Goal: Task Accomplishment & Management: Complete application form

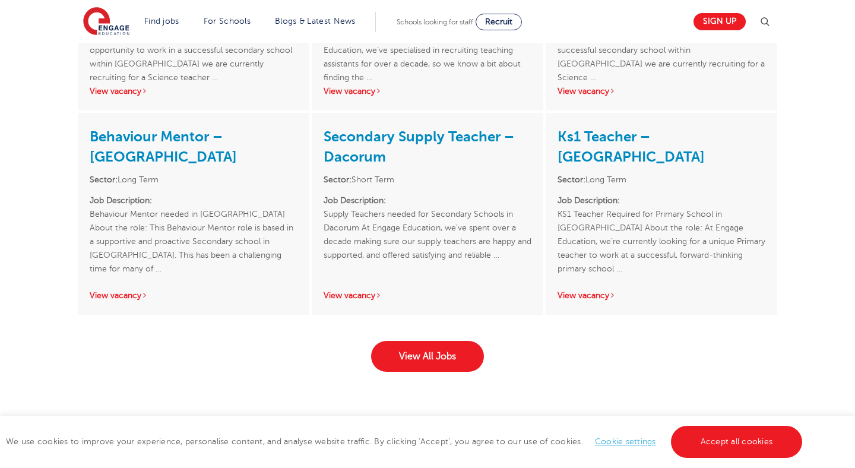
scroll to position [1847, 0]
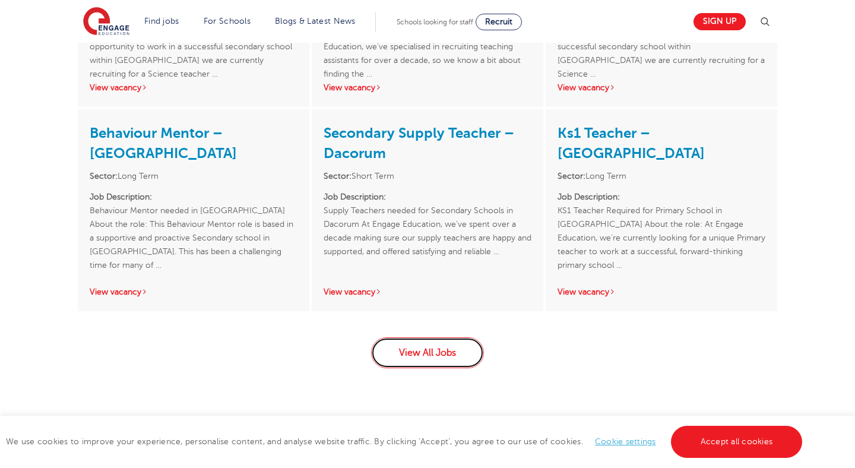
click at [427, 337] on link "View All Jobs" at bounding box center [427, 352] width 113 height 31
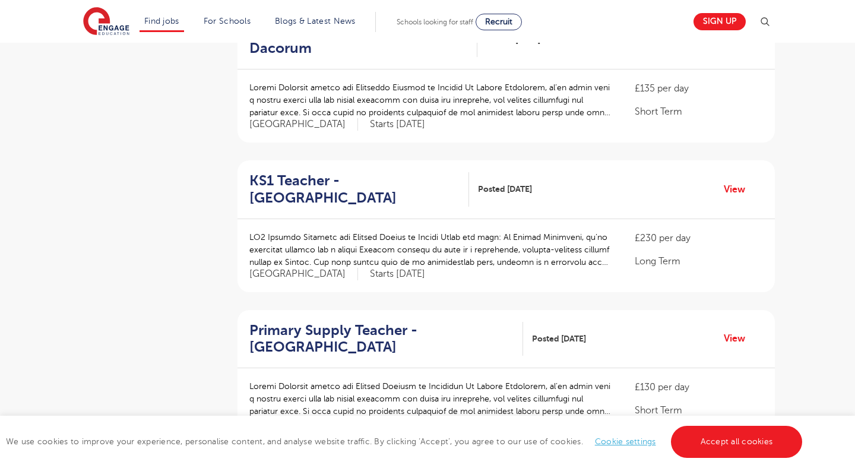
scroll to position [988, 0]
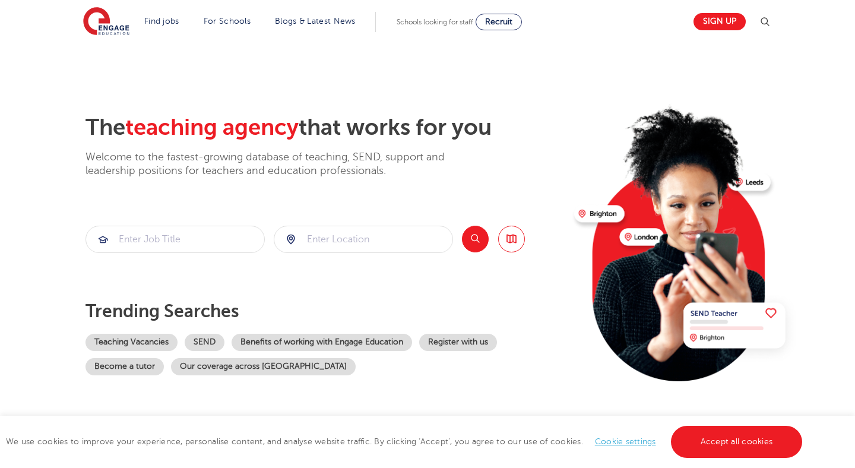
scroll to position [1847, 0]
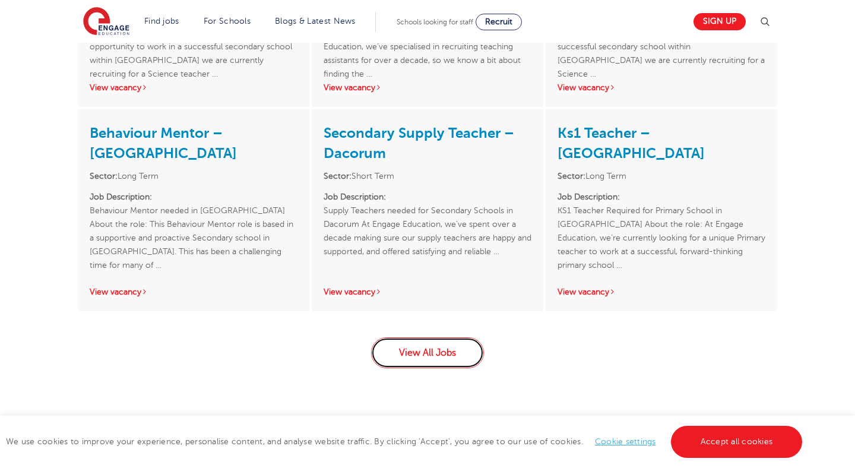
click at [409, 343] on link "View All Jobs" at bounding box center [427, 352] width 113 height 31
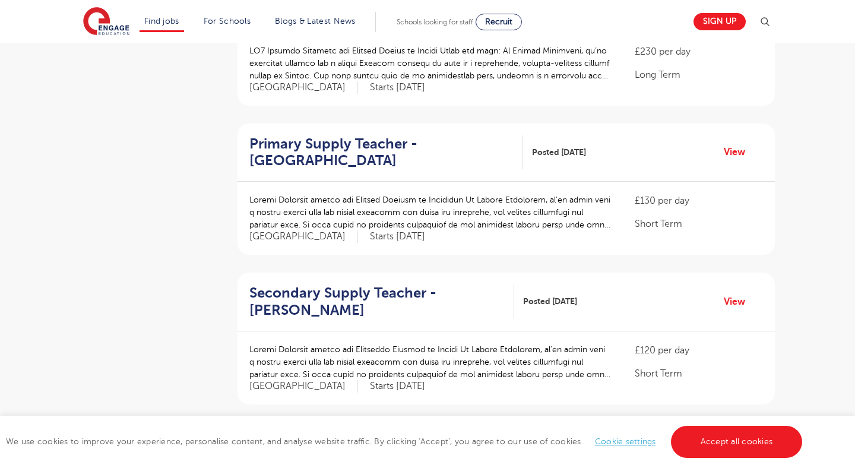
scroll to position [945, 0]
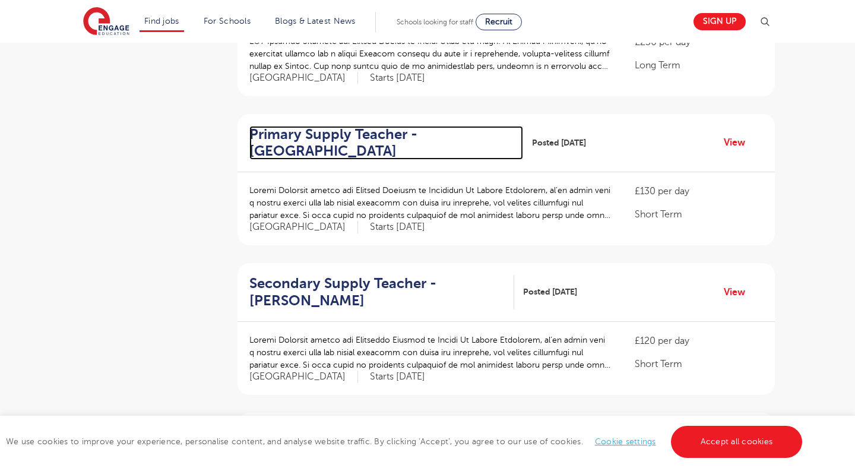
click at [314, 126] on h2 "Primary Supply Teacher - [GEOGRAPHIC_DATA]" at bounding box center [381, 143] width 264 height 34
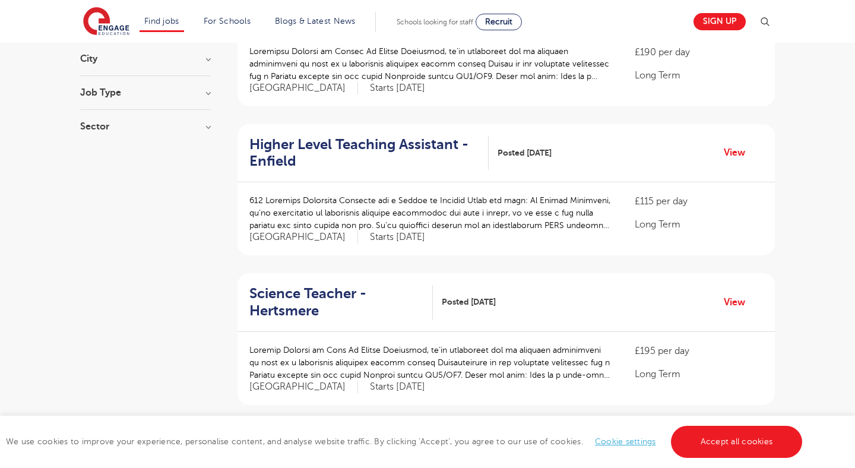
scroll to position [0, 0]
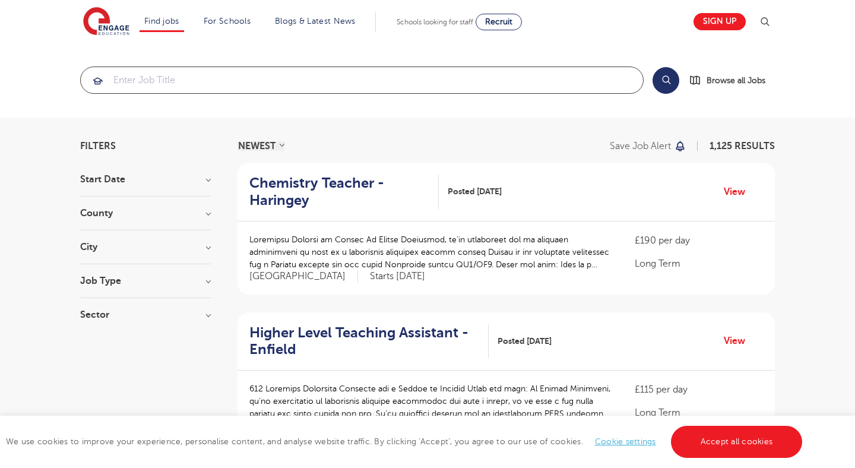
click at [280, 75] on input "search" at bounding box center [362, 80] width 562 height 26
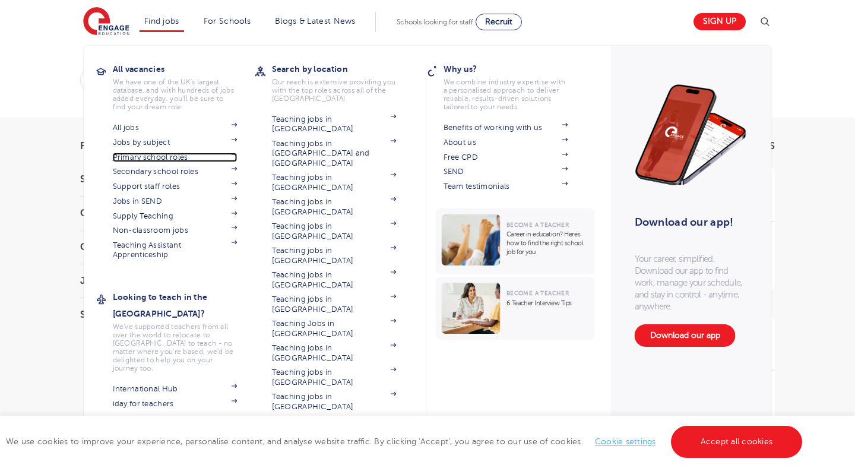
click at [229, 154] on span at bounding box center [229, 158] width 18 height 10
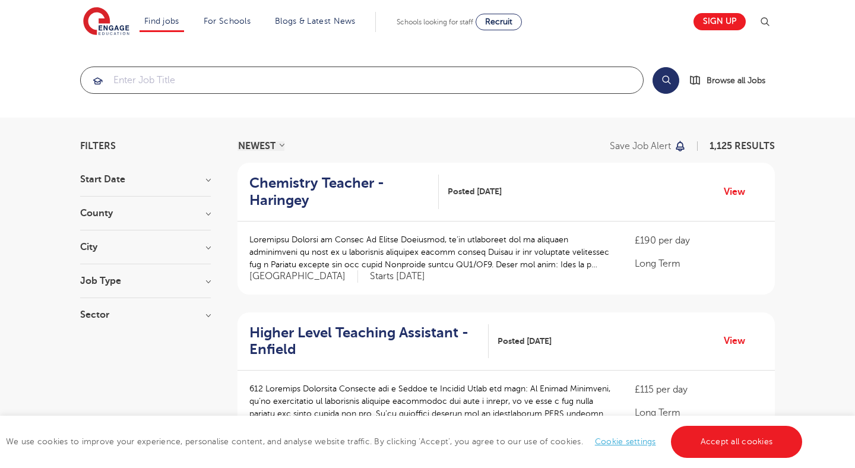
click at [220, 74] on input "search" at bounding box center [362, 80] width 562 height 26
click at [210, 245] on h3 "City" at bounding box center [145, 247] width 131 height 10
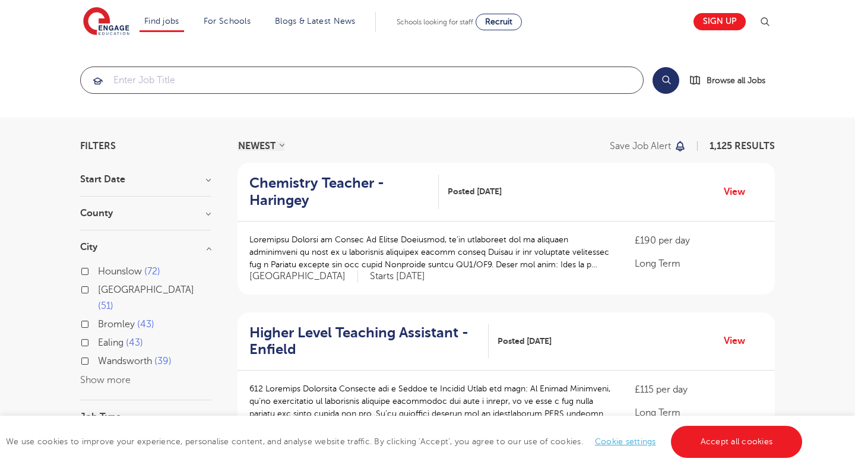
click at [238, 88] on input "search" at bounding box center [362, 80] width 562 height 26
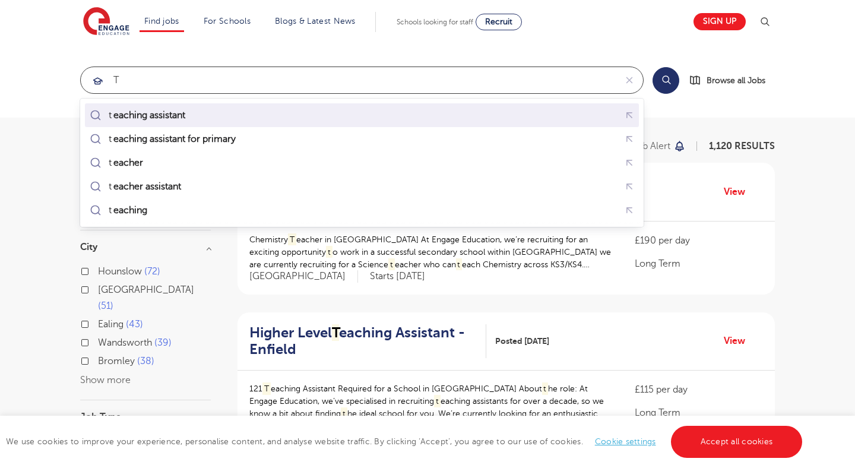
click at [245, 113] on div "t eaching assistant" at bounding box center [361, 115] width 549 height 18
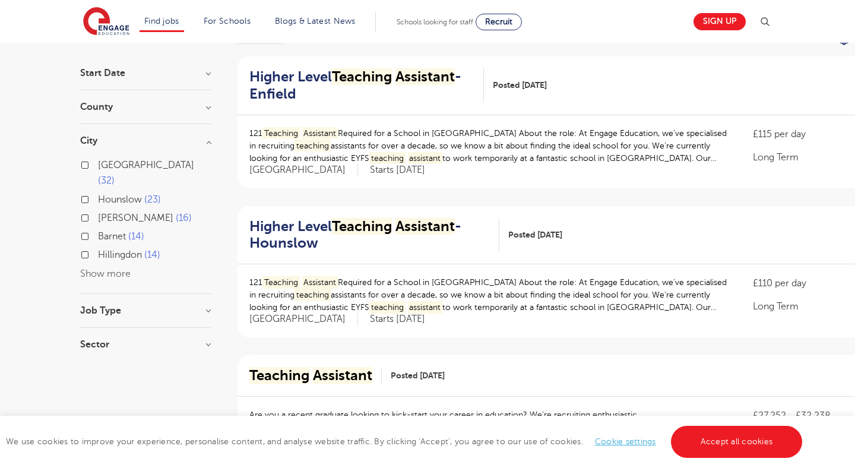
scroll to position [104, 0]
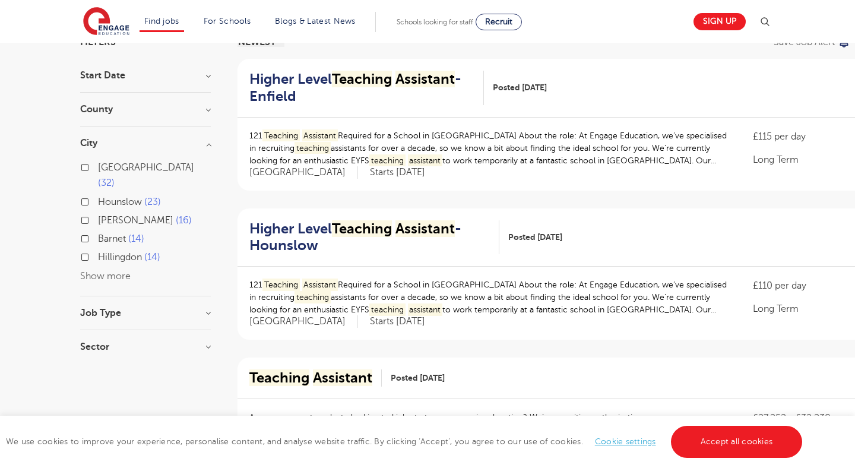
type input "teaching assistant"
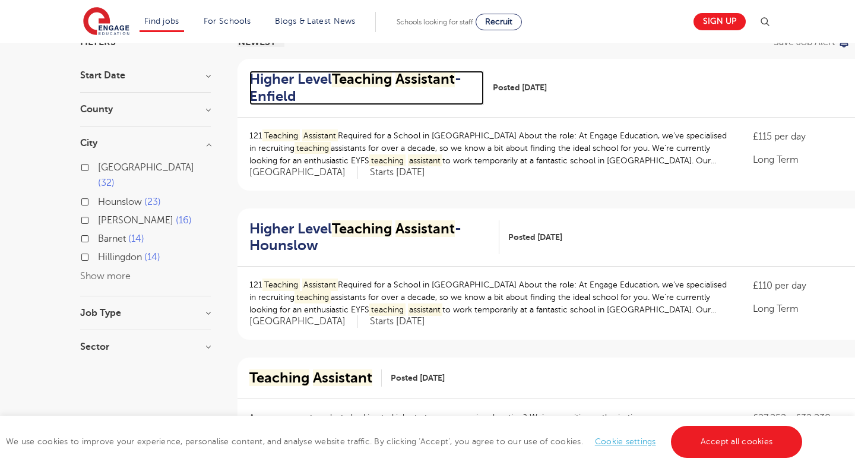
click at [333, 92] on h2 "Higher Level Teaching Assistant - Enfield" at bounding box center [361, 88] width 225 height 34
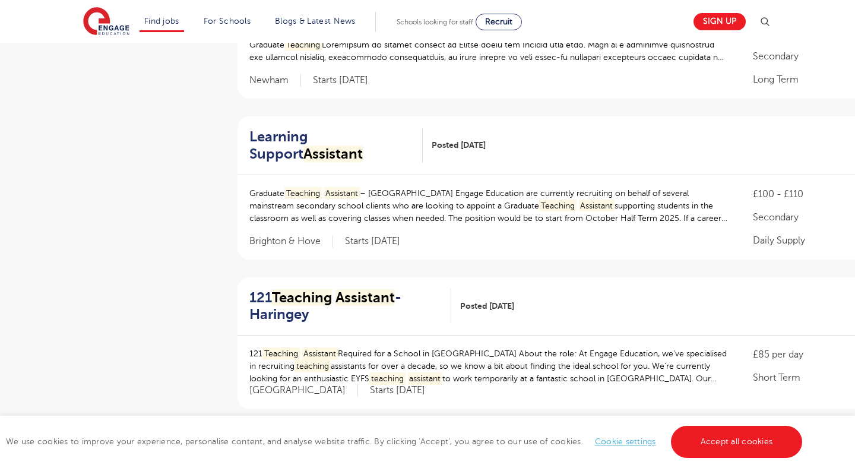
scroll to position [481, 0]
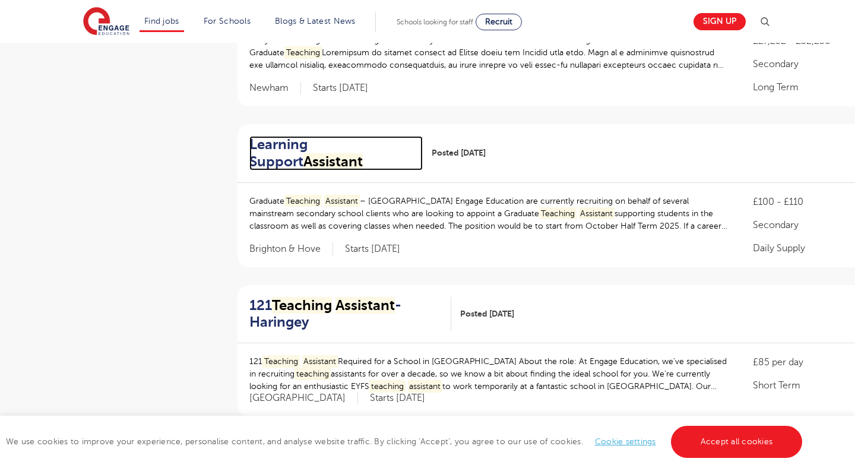
click at [322, 140] on h2 "Learning Support Assistant" at bounding box center [331, 153] width 164 height 34
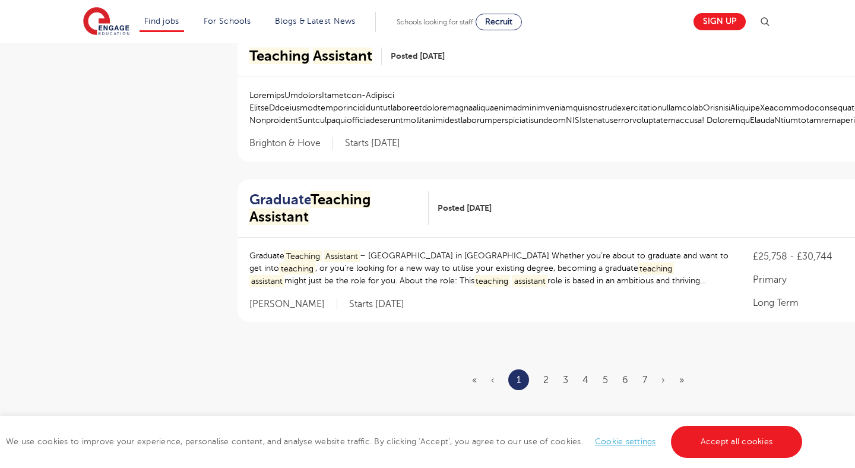
scroll to position [1332, 0]
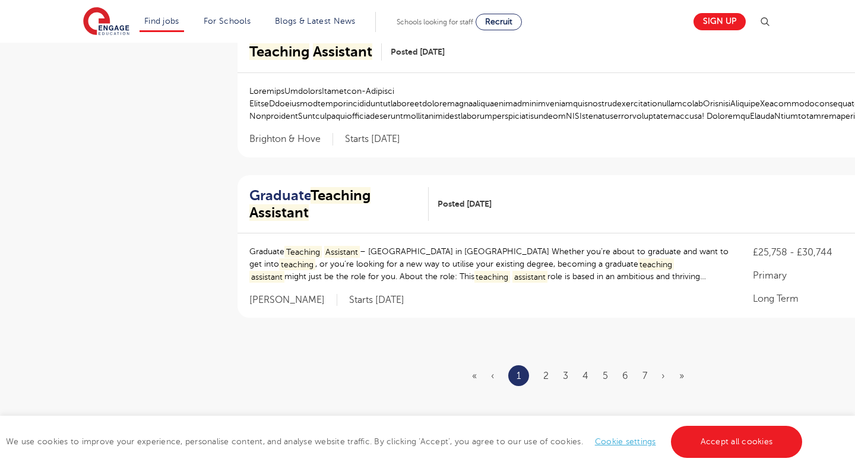
click at [332, 248] on mark "Assistant" at bounding box center [342, 252] width 36 height 12
click at [336, 194] on mark "Teaching" at bounding box center [341, 195] width 60 height 17
click at [545, 379] on link "2" at bounding box center [545, 376] width 5 height 11
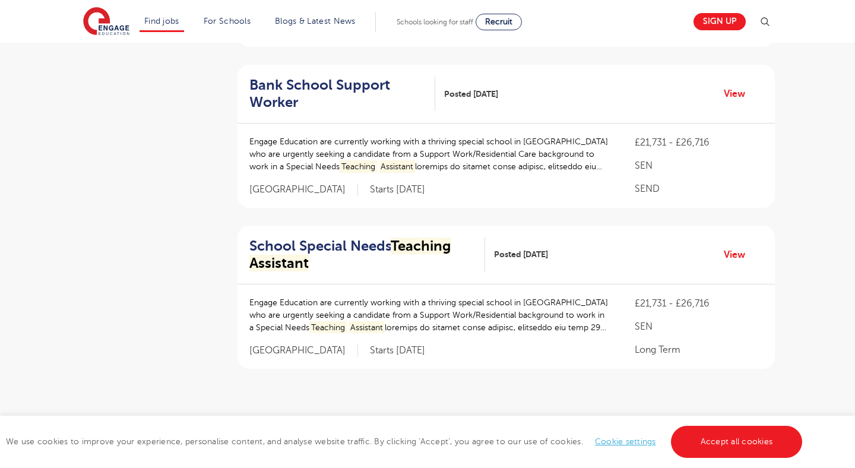
scroll to position [0, 0]
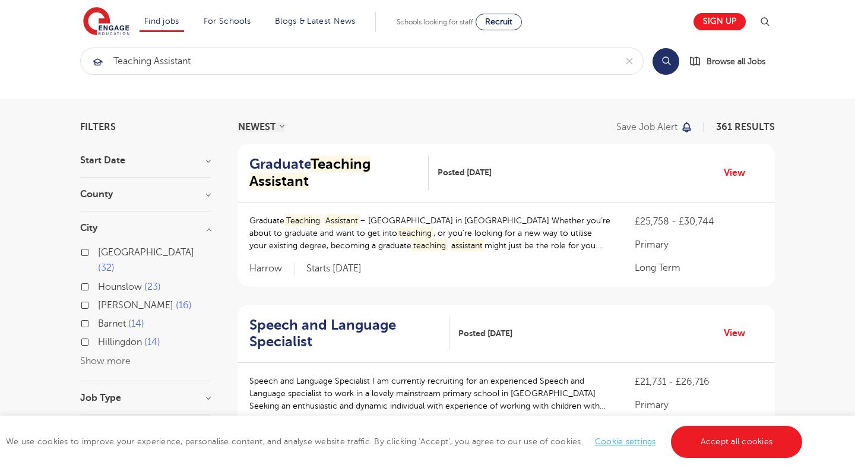
scroll to position [21, 0]
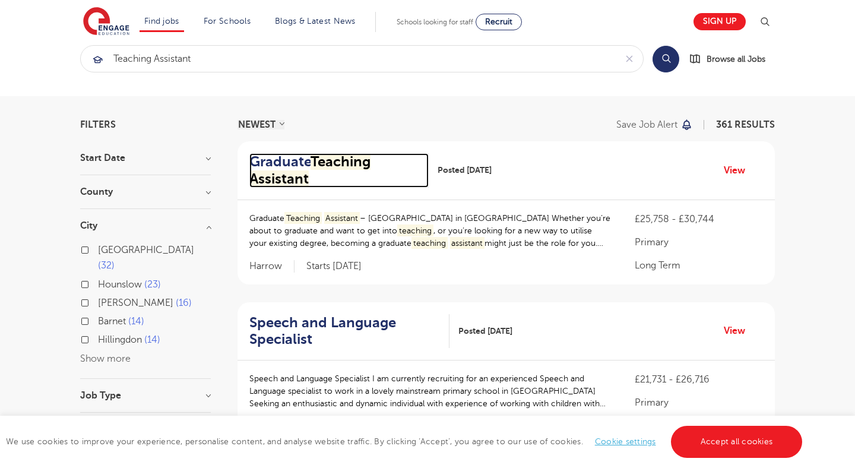
click at [331, 163] on mark "Teaching" at bounding box center [341, 161] width 60 height 17
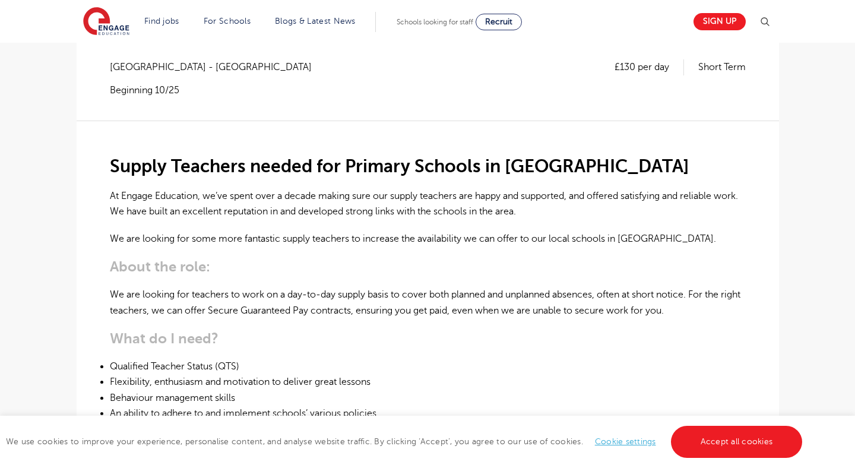
scroll to position [254, 0]
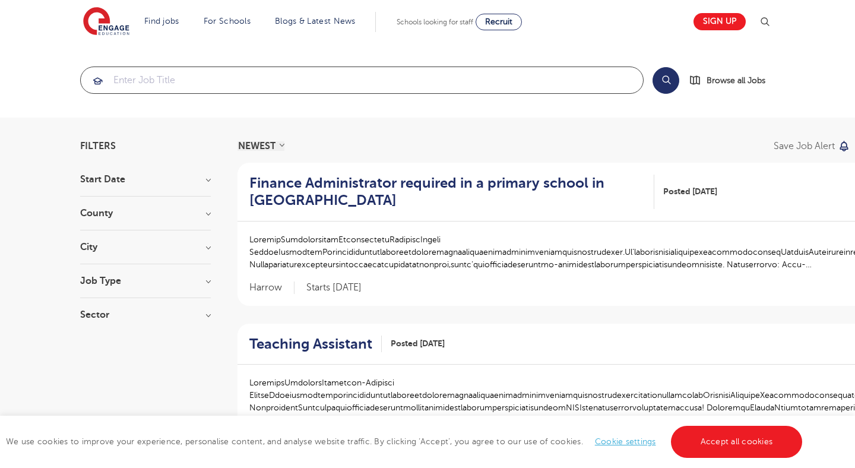
click at [218, 76] on input "search" at bounding box center [362, 80] width 562 height 26
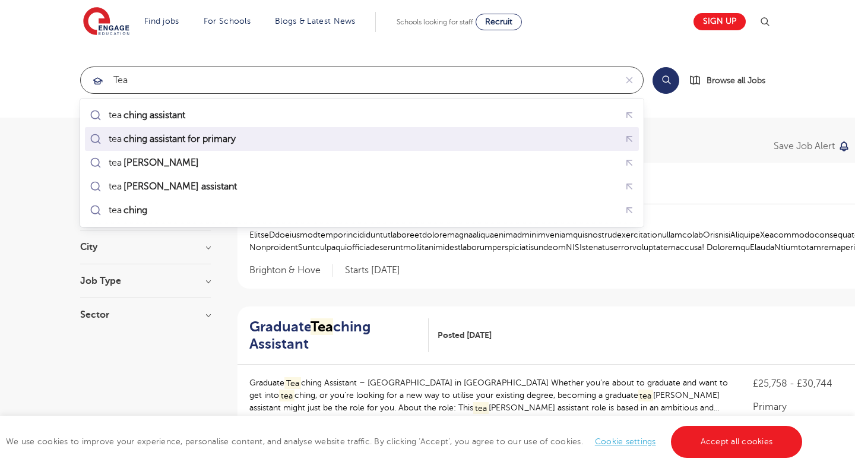
click at [173, 141] on mark "ching assistant for primary" at bounding box center [180, 139] width 116 height 14
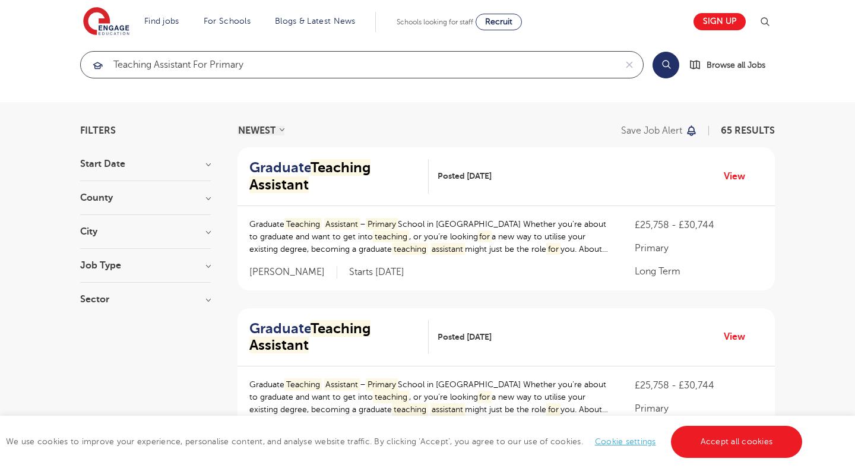
scroll to position [23, 0]
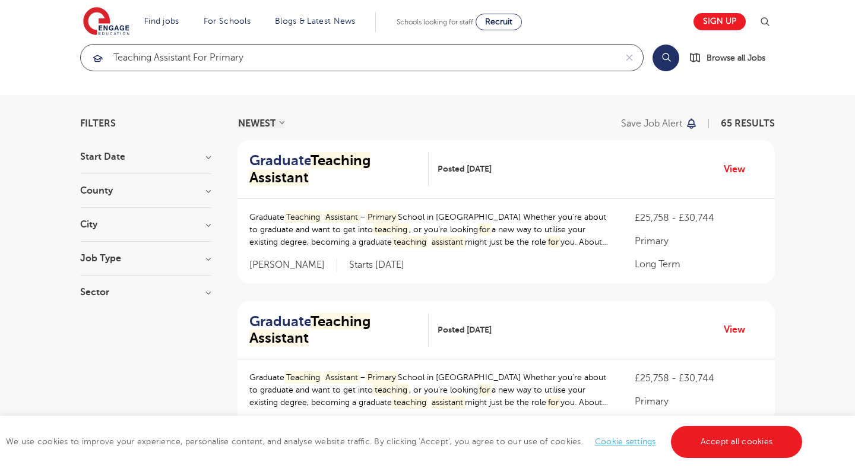
type input "teaching assistant for primary"
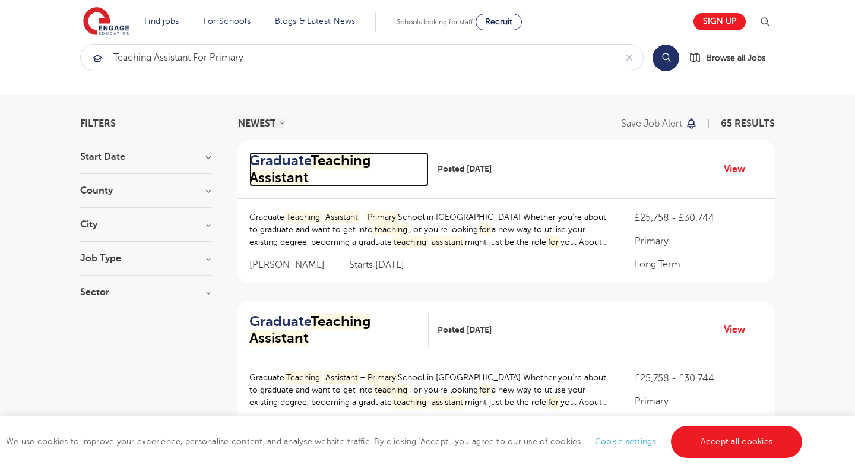
click at [345, 161] on mark "Teaching" at bounding box center [341, 160] width 60 height 17
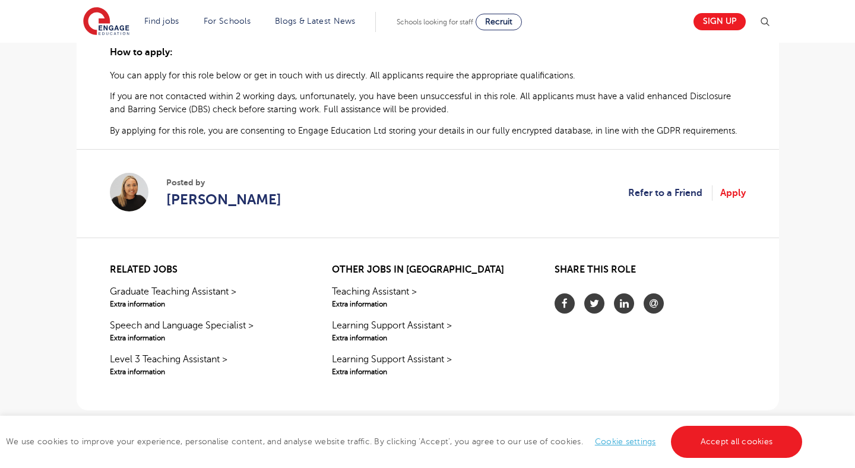
scroll to position [760, 0]
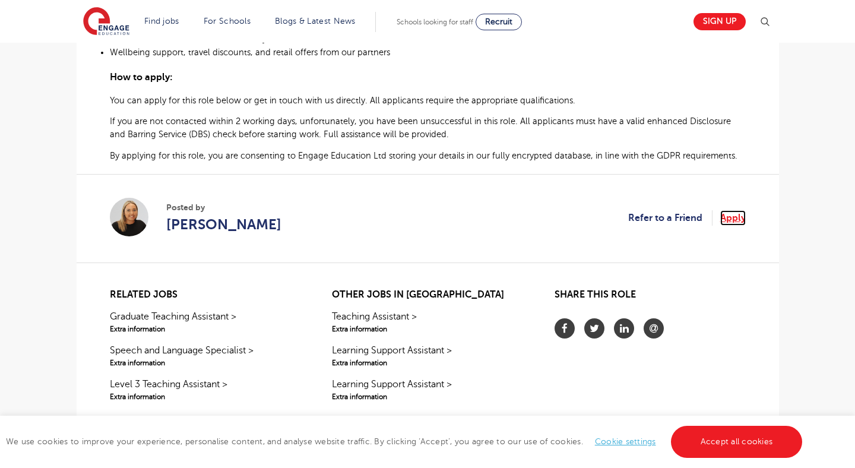
click at [739, 219] on link "Apply" at bounding box center [733, 217] width 26 height 15
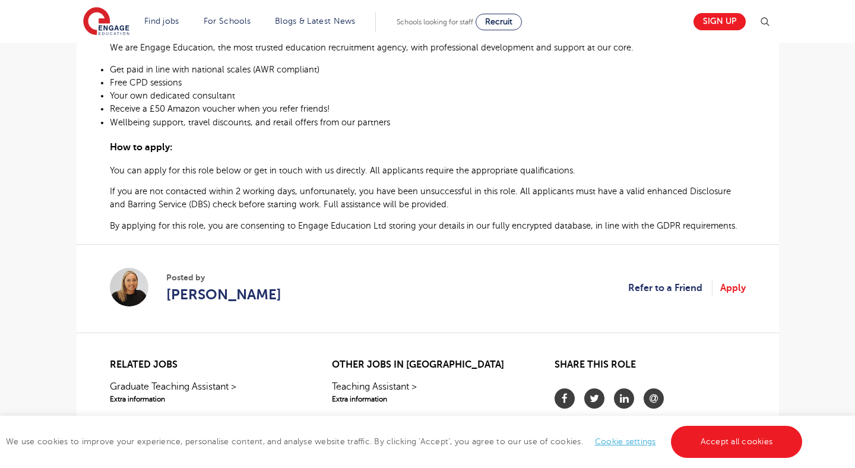
scroll to position [695, 0]
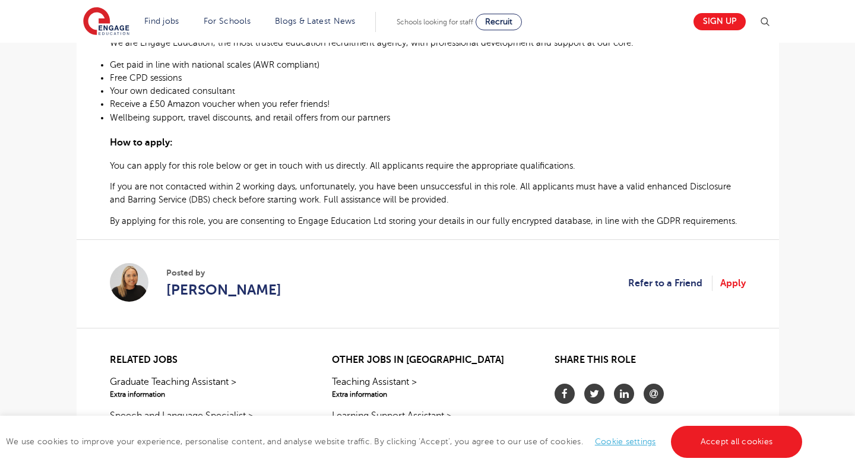
click at [531, 117] on p "Wellbeing support, travel discounts, and retail offers from our partners" at bounding box center [428, 118] width 636 height 12
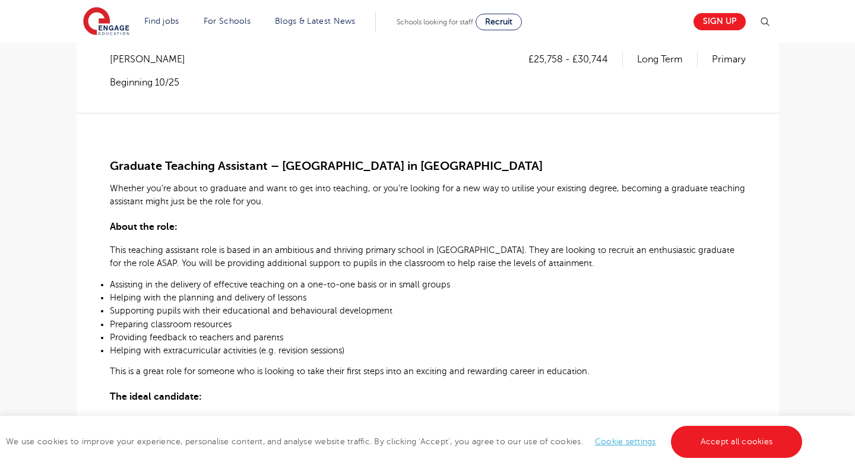
scroll to position [0, 0]
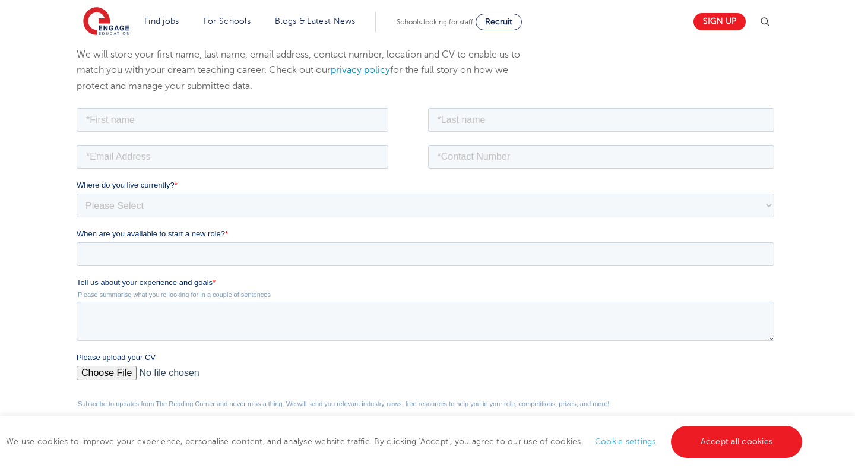
scroll to position [148, 0]
click at [271, 200] on select "Please Select UK Canada Ireland Australia New Zealand Europe USA South Africa J…" at bounding box center [425, 206] width 698 height 24
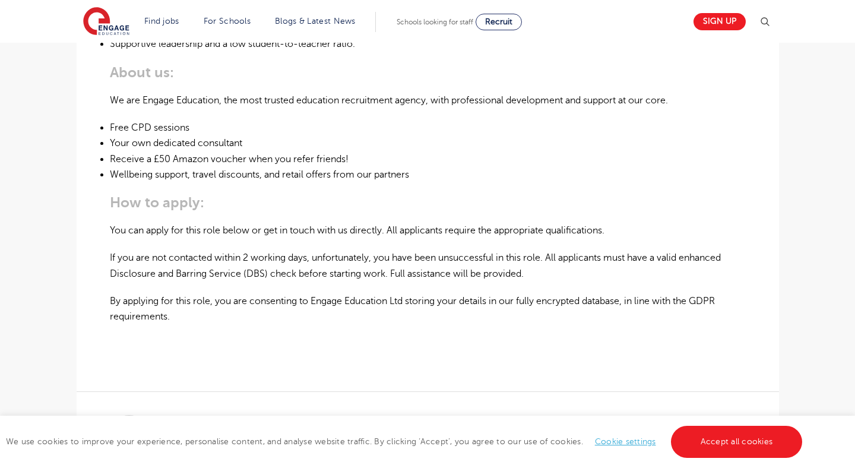
scroll to position [697, 0]
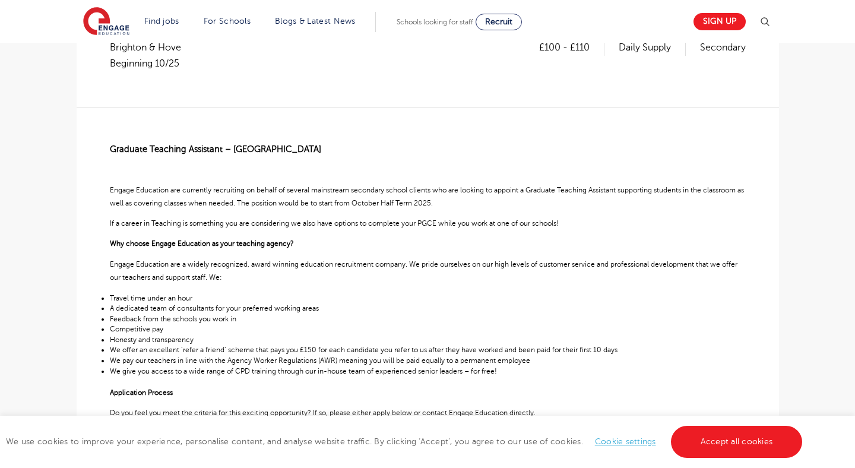
scroll to position [246, 0]
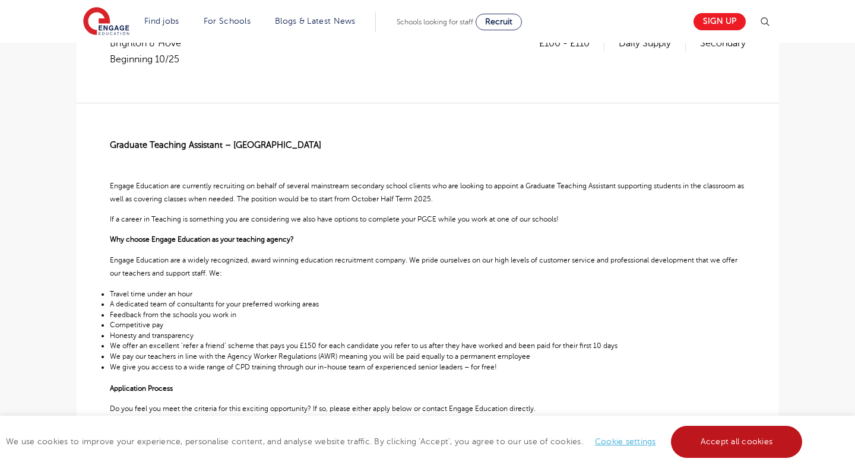
click at [722, 437] on link "Accept all cookies" at bounding box center [737, 442] width 132 height 32
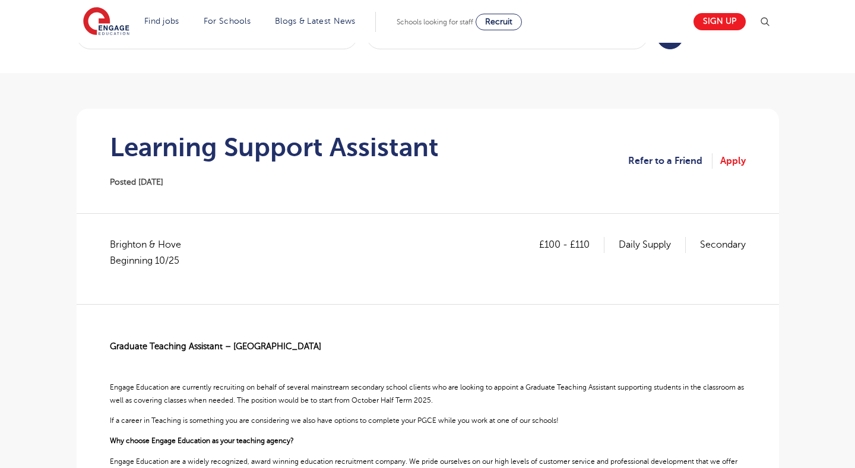
scroll to position [0, 0]
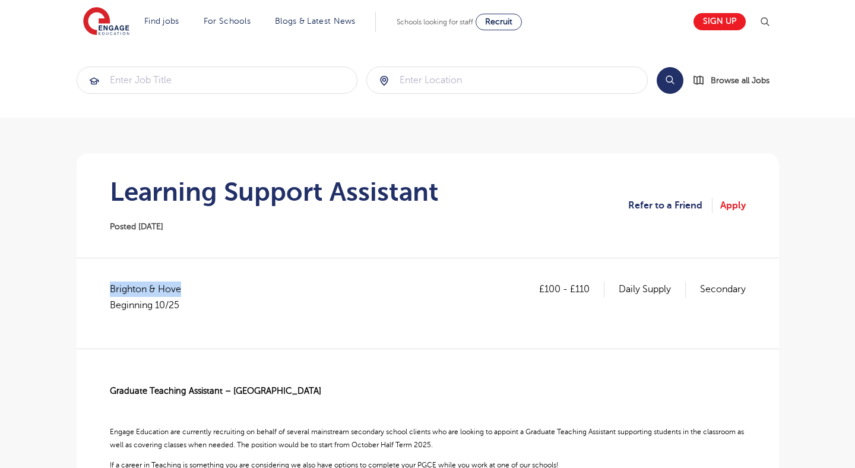
drag, startPoint x: 181, startPoint y: 287, endPoint x: 110, endPoint y: 282, distance: 70.2
click at [110, 282] on span "Brighton & Hove Beginning 10/25" at bounding box center [151, 296] width 83 height 31
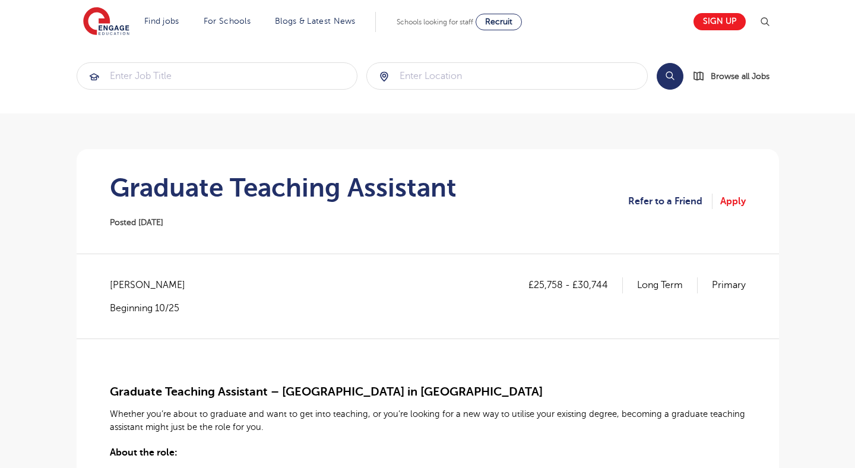
scroll to position [3, 0]
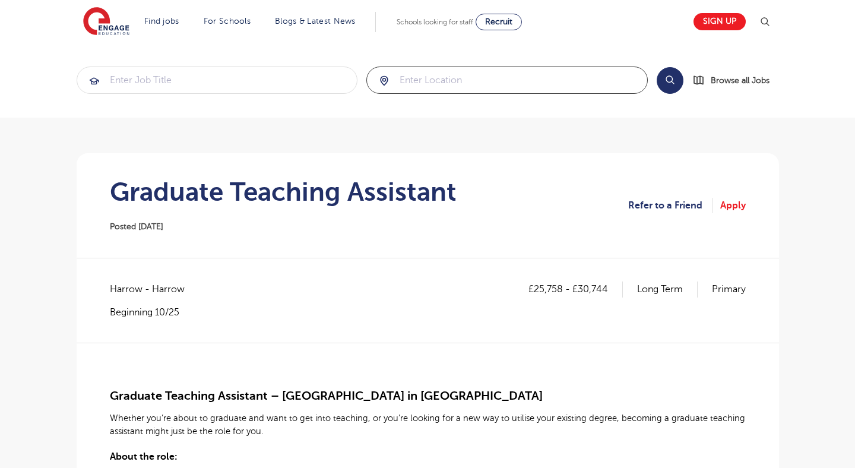
click at [466, 74] on input "search" at bounding box center [507, 80] width 280 height 26
type input "W"
type input "b"
type input "L"
type input "l"
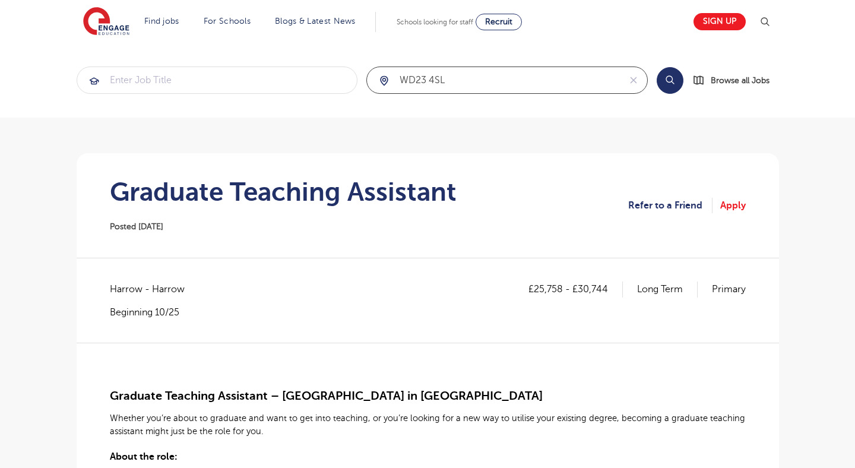
type input "wD23 4SL"
click at [297, 71] on input "search" at bounding box center [217, 80] width 280 height 26
click at [673, 80] on button "Search" at bounding box center [670, 80] width 27 height 27
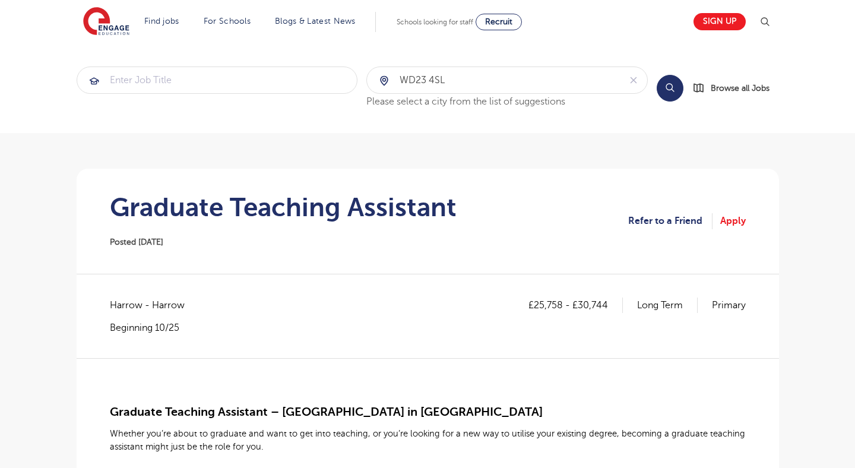
click at [674, 83] on button "Search" at bounding box center [670, 88] width 27 height 27
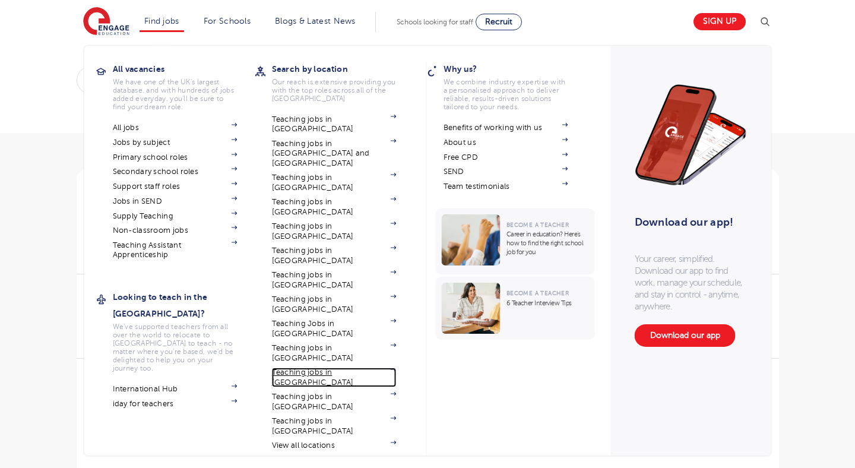
click at [338, 368] on link "Teaching jobs in [GEOGRAPHIC_DATA]" at bounding box center [334, 378] width 125 height 20
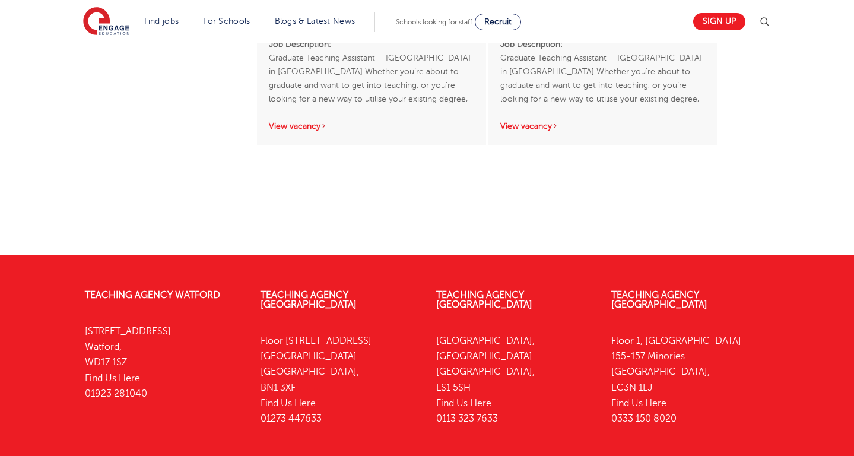
scroll to position [286, 0]
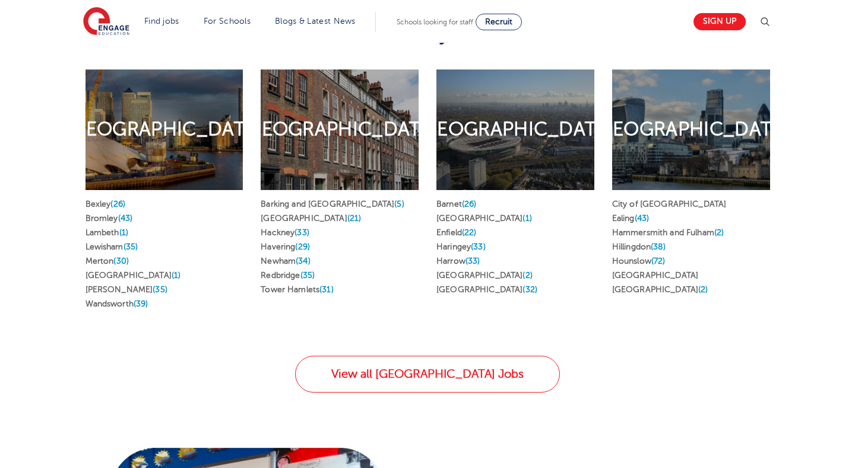
scroll to position [686, 0]
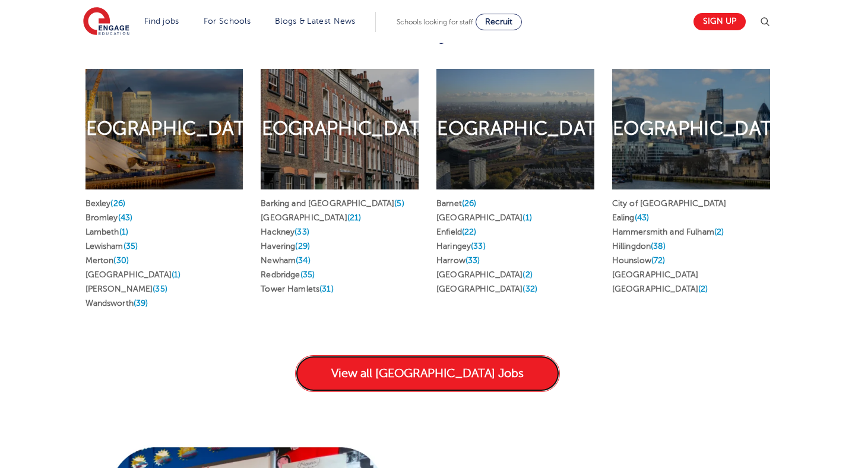
click at [436, 355] on link "View all London Jobs" at bounding box center [427, 373] width 265 height 37
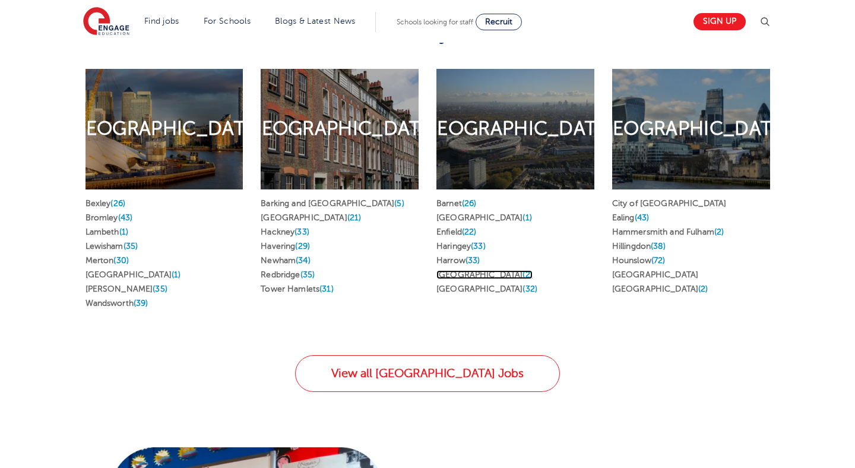
click at [466, 270] on link "Islington (2)" at bounding box center [484, 274] width 96 height 9
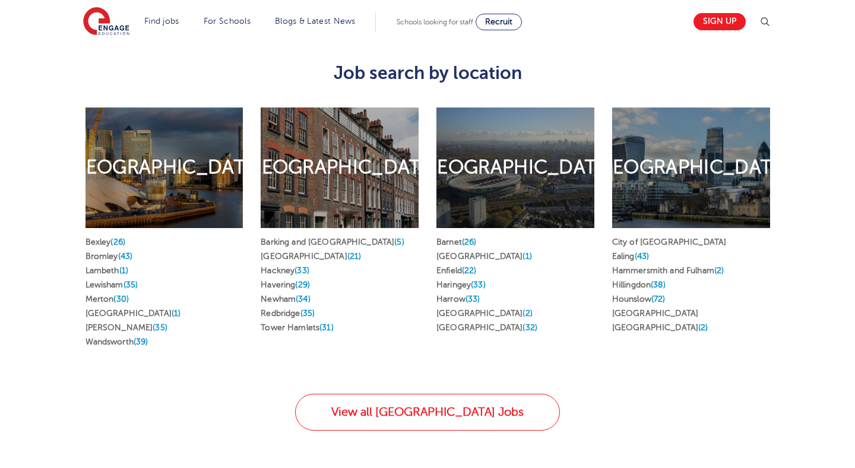
scroll to position [646, 0]
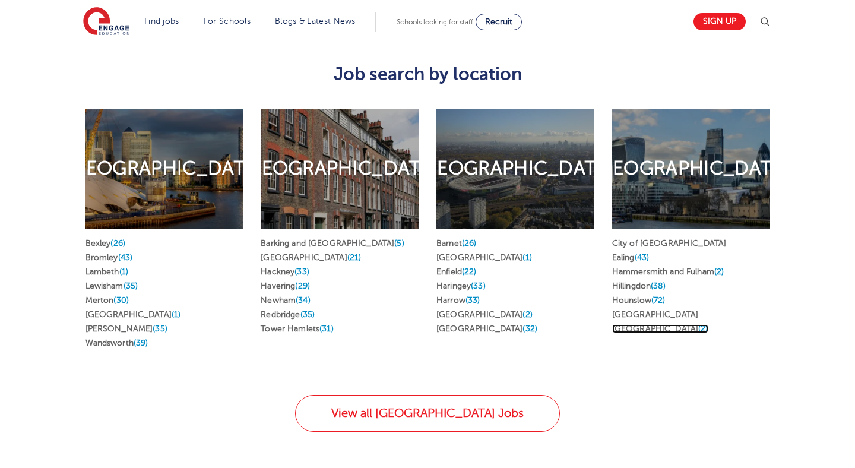
click at [698, 324] on span "(2)" at bounding box center [703, 328] width 10 height 9
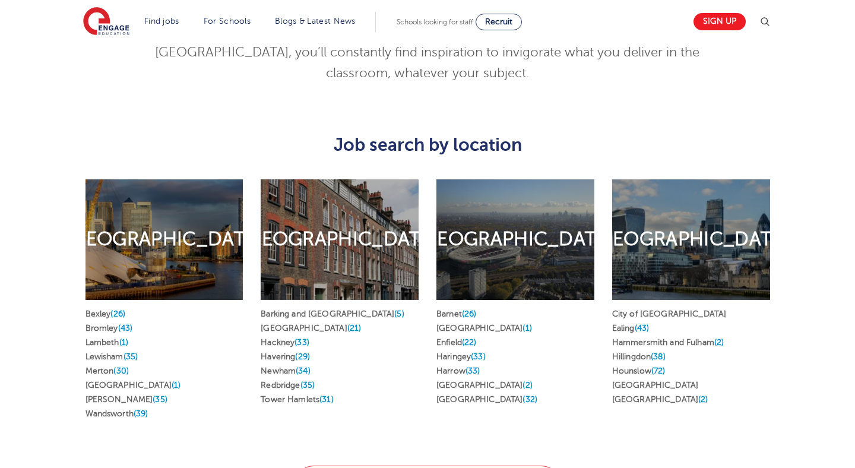
scroll to position [575, 0]
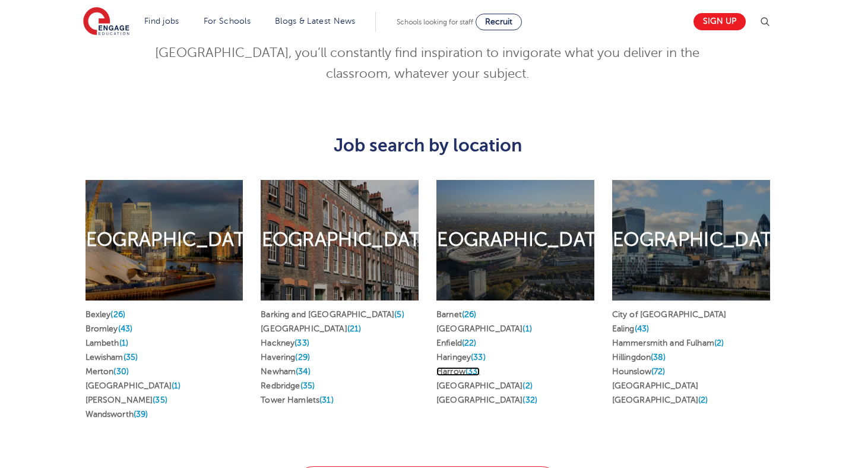
click at [473, 367] on span "(33)" at bounding box center [473, 371] width 15 height 9
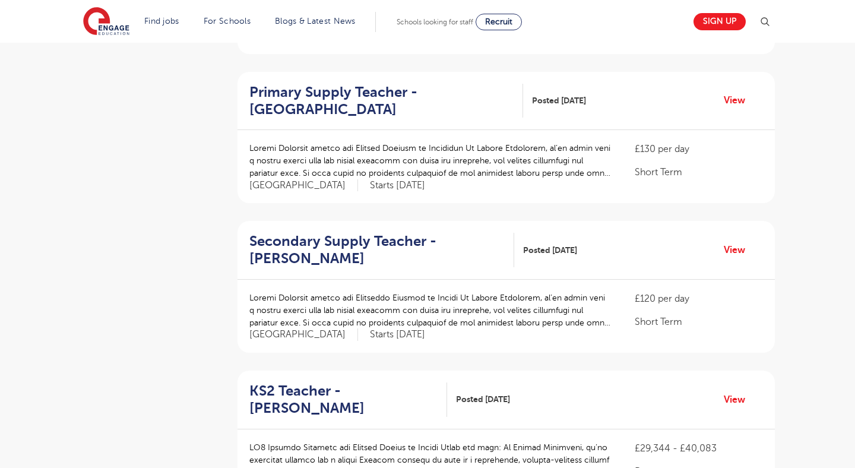
scroll to position [553, 0]
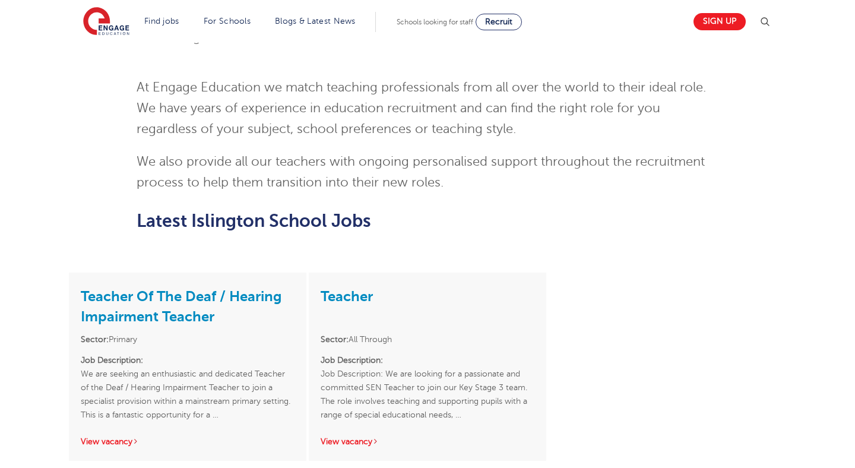
scroll to position [1293, 0]
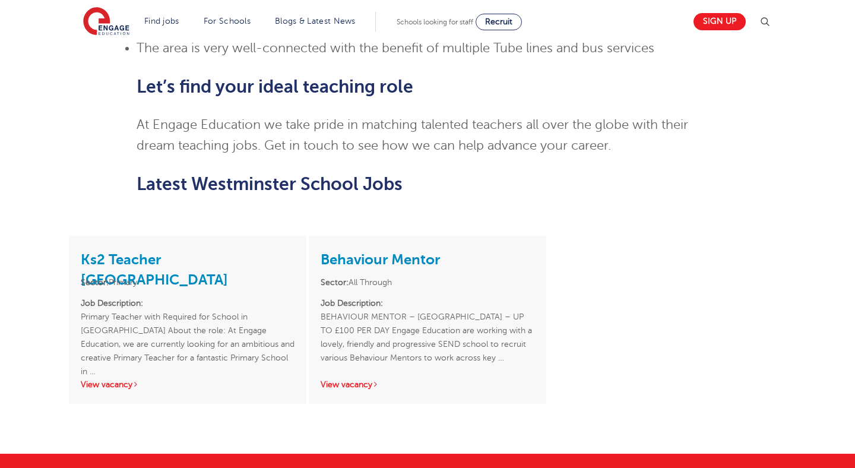
scroll to position [980, 0]
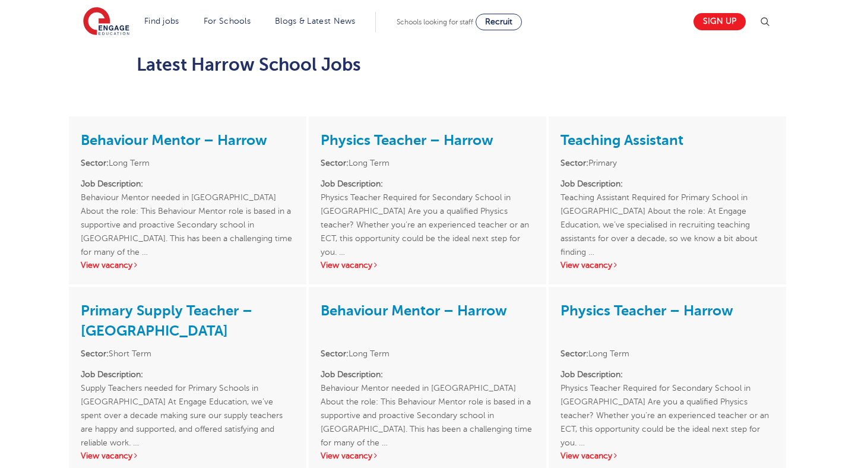
scroll to position [1156, 0]
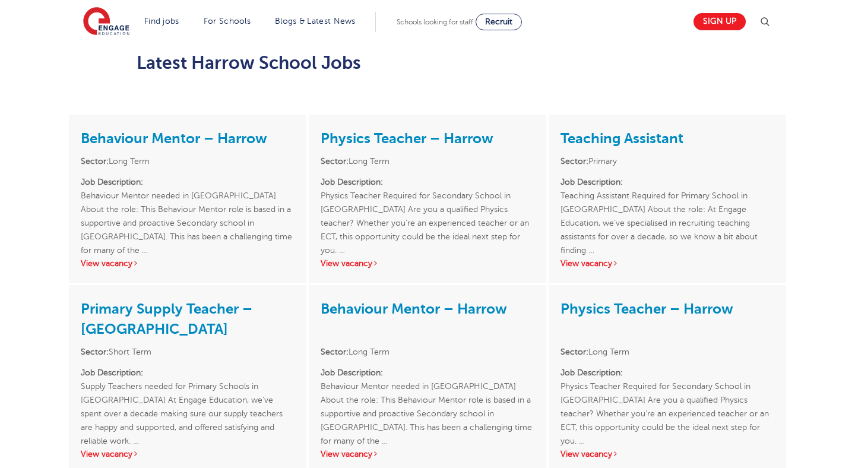
click at [599, 259] on link "View vacancy" at bounding box center [590, 263] width 58 height 9
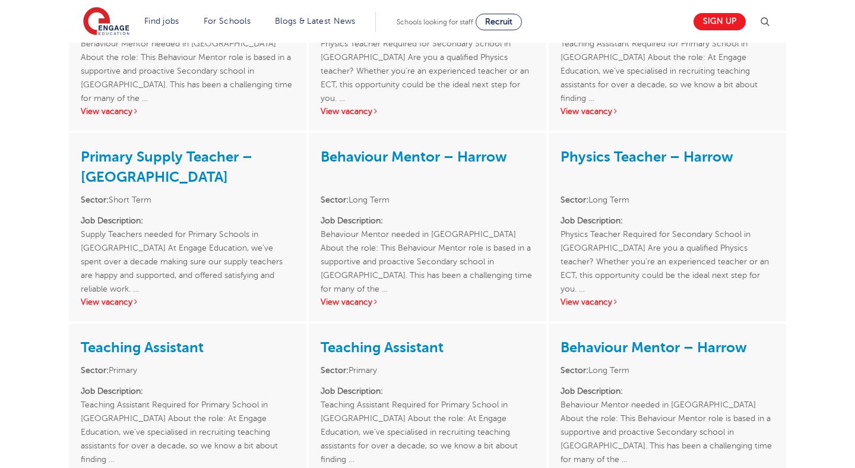
scroll to position [1309, 0]
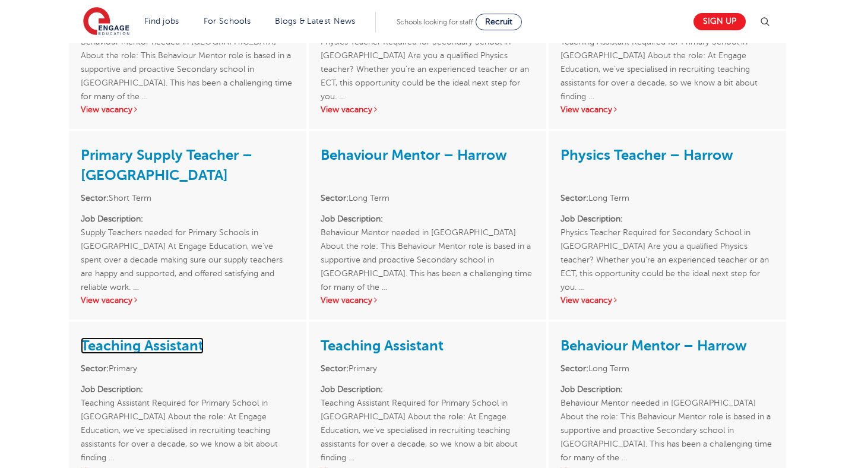
click at [143, 337] on link "Teaching Assistant" at bounding box center [142, 345] width 123 height 17
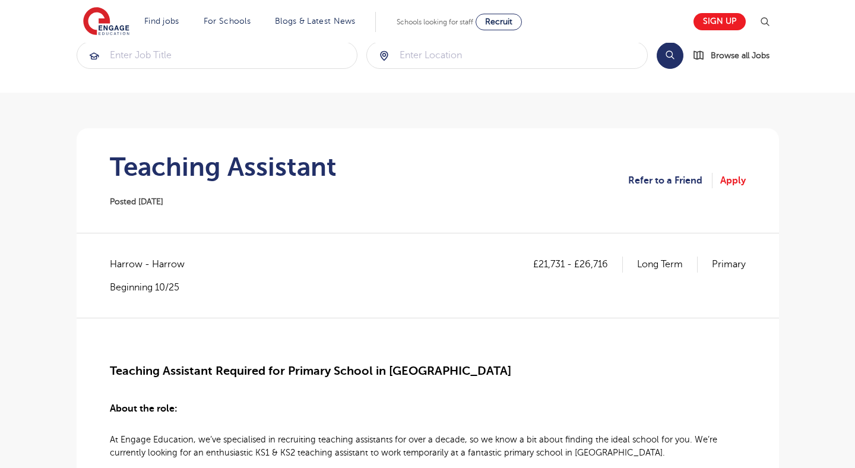
scroll to position [26, 0]
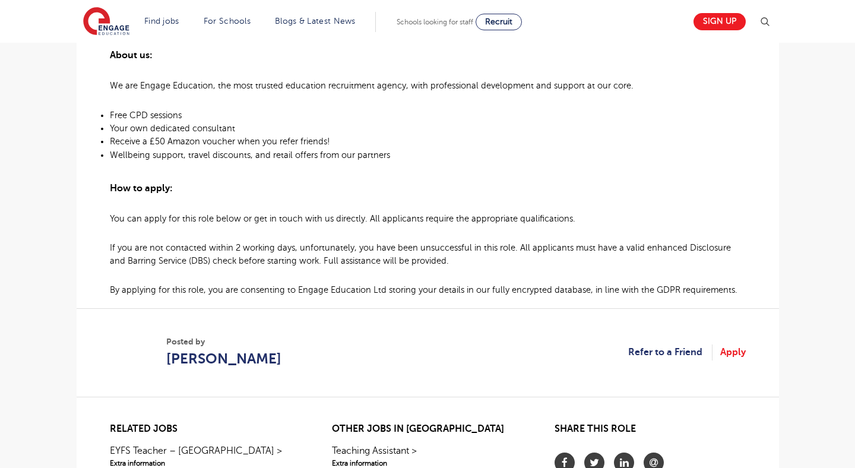
scroll to position [798, 0]
click at [208, 356] on span "[PERSON_NAME]" at bounding box center [223, 357] width 115 height 21
